Goal: Complete application form

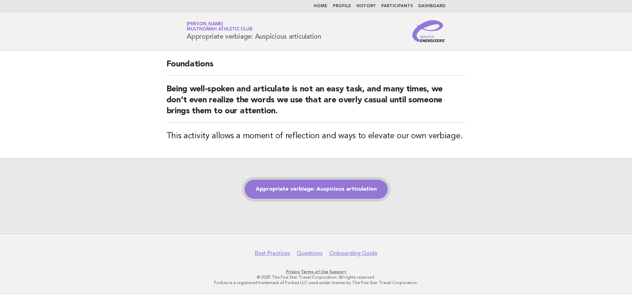
click at [327, 190] on link "Appropriate verbiage: Auspicious articulation" at bounding box center [315, 189] width 143 height 19
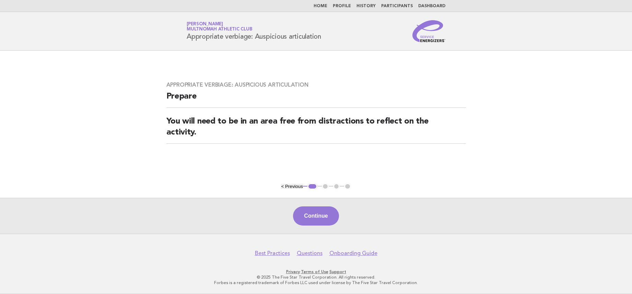
drag, startPoint x: 326, startPoint y: 218, endPoint x: 341, endPoint y: 215, distance: 16.0
click at [326, 218] on button "Continue" at bounding box center [316, 216] width 46 height 19
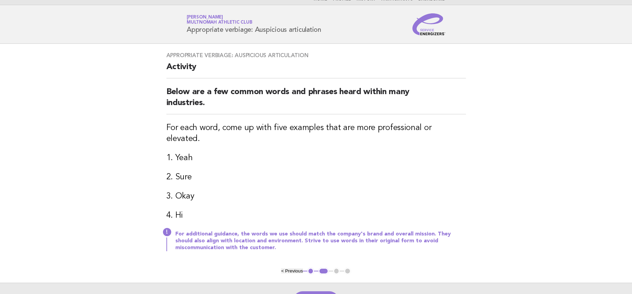
scroll to position [11, 0]
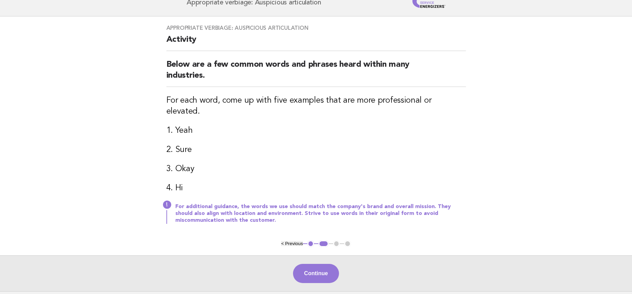
drag, startPoint x: 317, startPoint y: 255, endPoint x: 318, endPoint y: 251, distance: 4.2
click at [317, 264] on button "Continue" at bounding box center [316, 273] width 46 height 19
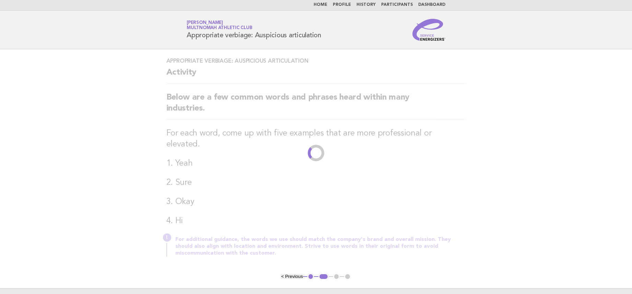
scroll to position [0, 0]
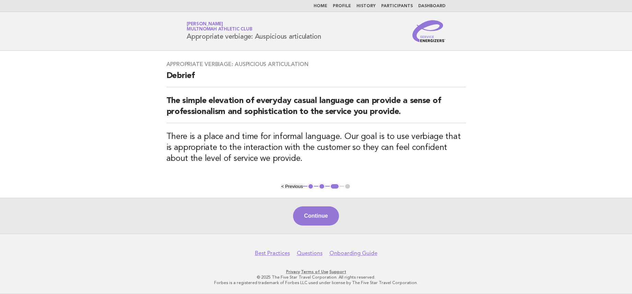
click at [555, 15] on header "Service Energizers [PERSON_NAME] Multnomah Athletic Club Appropriate verbiage: …" at bounding box center [316, 31] width 632 height 39
drag, startPoint x: 332, startPoint y: 211, endPoint x: 337, endPoint y: 210, distance: 5.9
click at [332, 211] on button "Continue" at bounding box center [316, 216] width 46 height 19
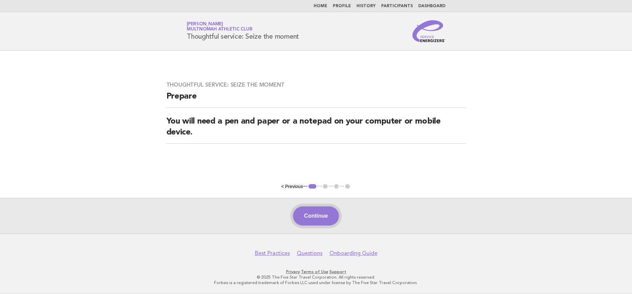
click at [315, 211] on button "Continue" at bounding box center [316, 216] width 46 height 19
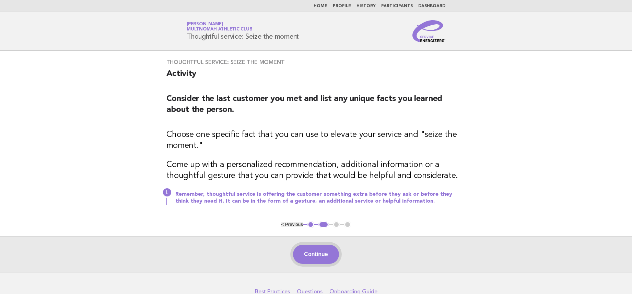
click at [312, 255] on button "Continue" at bounding box center [316, 254] width 46 height 19
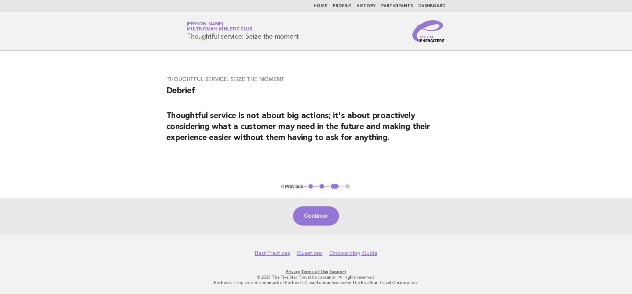
click at [310, 248] on nav "Best Practices Questions Onboarding Guide" at bounding box center [316, 250] width 632 height 14
click at [314, 222] on button "Continue" at bounding box center [316, 216] width 46 height 19
